Goal: Task Accomplishment & Management: Manage account settings

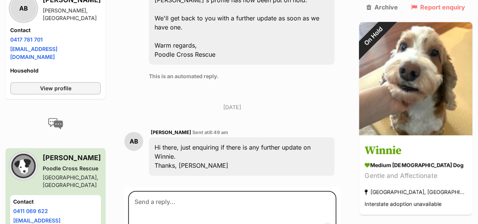
scroll to position [453, 0]
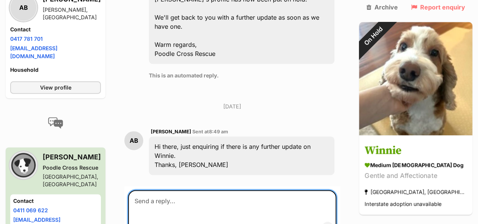
click at [144, 190] on textarea at bounding box center [232, 212] width 208 height 45
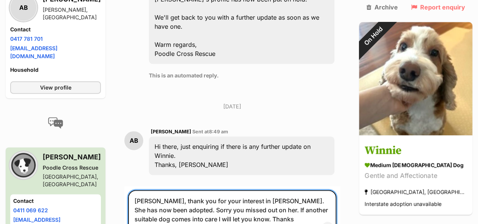
type textarea "[PERSON_NAME], thank you for your interest in [PERSON_NAME]. She has now been a…"
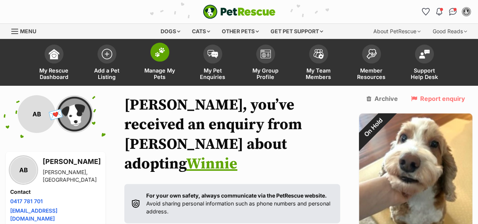
click at [159, 52] on img at bounding box center [160, 52] width 11 height 10
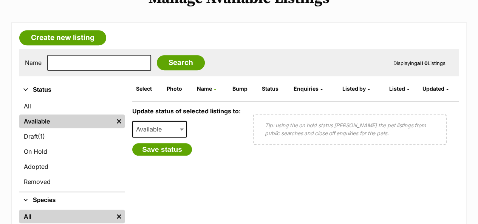
scroll to position [189, 0]
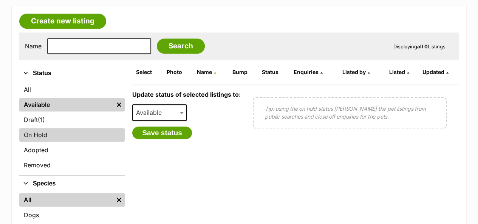
click at [49, 135] on link "On Hold" at bounding box center [71, 135] width 105 height 14
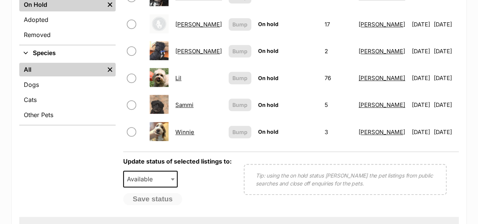
scroll to position [340, 0]
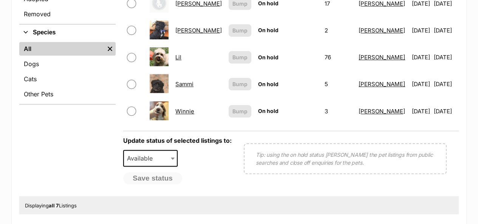
click at [133, 107] on input "checkbox" at bounding box center [131, 111] width 9 height 9
checkbox input "true"
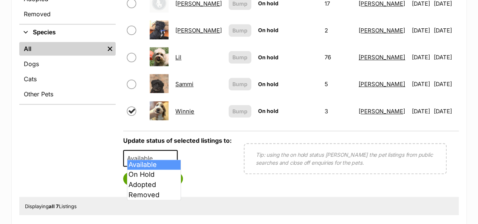
click at [175, 158] on b at bounding box center [173, 159] width 4 height 2
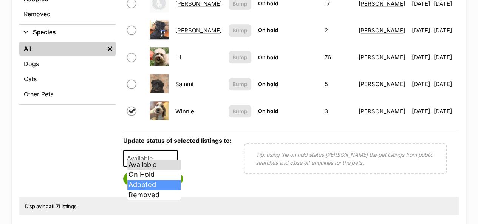
select select "rehomed"
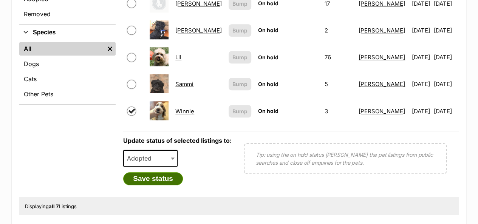
click at [156, 173] on button "Save status" at bounding box center [153, 178] width 60 height 13
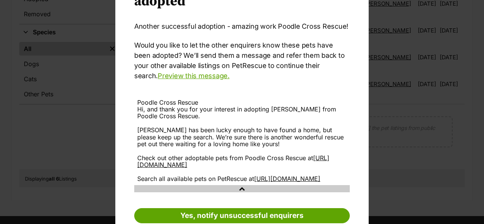
scroll to position [96, 0]
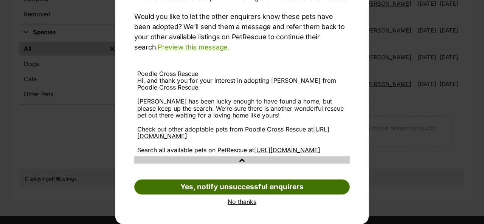
click at [241, 187] on link "Yes, notify unsuccessful enquirers" at bounding box center [241, 186] width 215 height 15
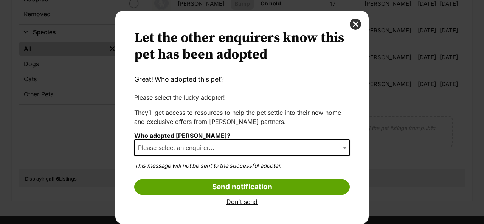
scroll to position [8, 0]
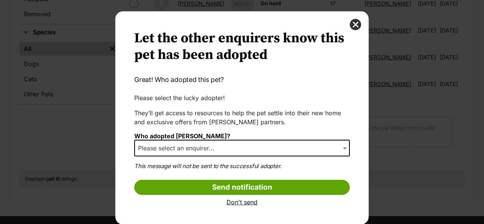
select select "other"
click at [343, 149] on b "Dialog Window - Close (Press escape to close)" at bounding box center [345, 148] width 4 height 2
drag, startPoint x: 158, startPoint y: 149, endPoint x: 165, endPoint y: 154, distance: 8.9
click at [158, 147] on span "None of the above" at bounding box center [167, 148] width 64 height 11
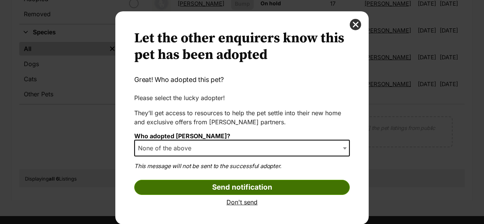
click at [242, 188] on input "Send notification" at bounding box center [241, 187] width 215 height 15
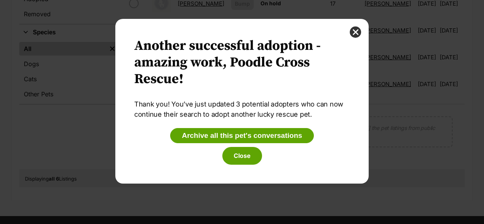
scroll to position [0, 0]
click at [240, 156] on button "Close" at bounding box center [242, 155] width 40 height 17
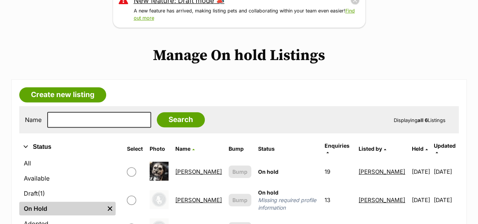
scroll to position [113, 0]
